Goal: Download file/media

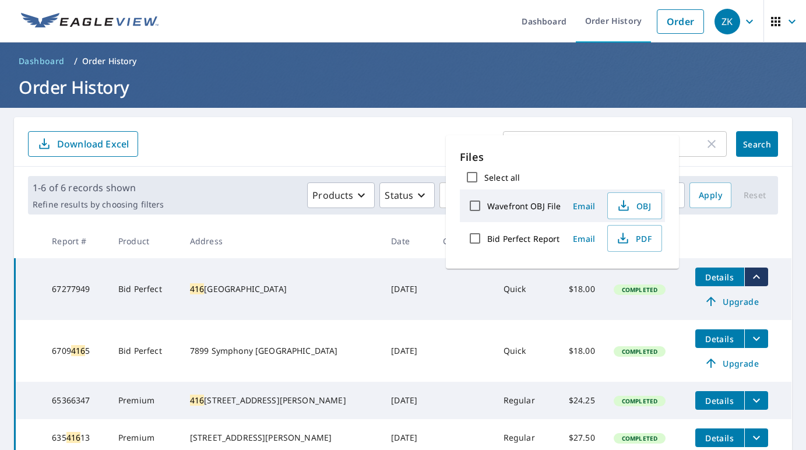
scroll to position [17, 0]
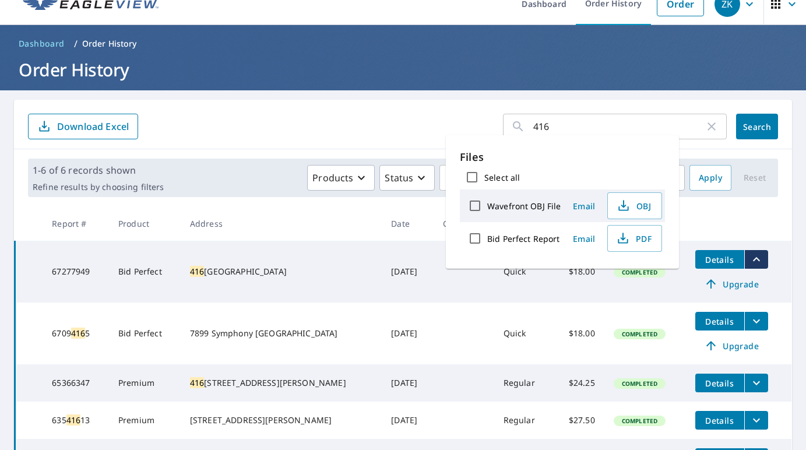
click at [779, 231] on th at bounding box center [739, 223] width 106 height 34
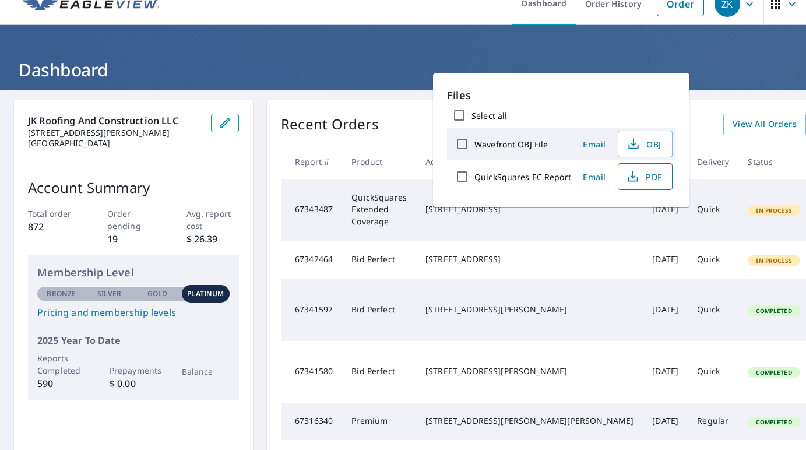
click at [633, 175] on icon "button" at bounding box center [633, 177] width 14 height 14
click at [688, 279] on td "Quick" at bounding box center [713, 260] width 51 height 38
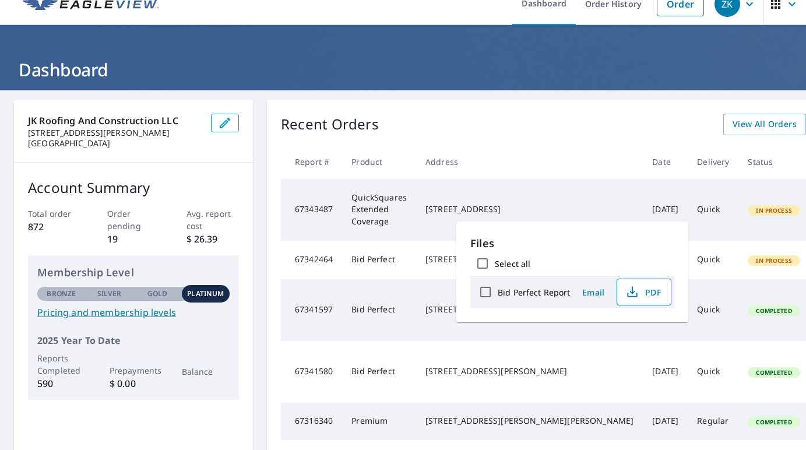
click at [633, 291] on icon "button" at bounding box center [632, 292] width 14 height 14
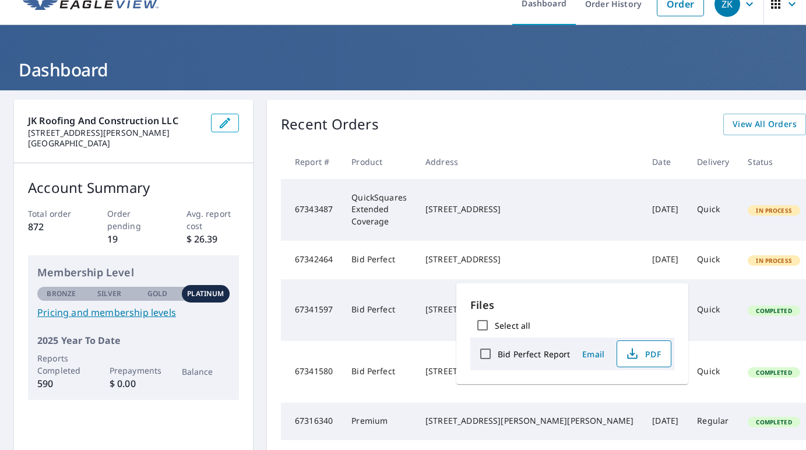
click at [644, 357] on span "PDF" at bounding box center [642, 354] width 37 height 14
click at [514, 116] on div "Recent Orders View All Orders Start New Order" at bounding box center [591, 125] width 620 height 22
